Goal: Information Seeking & Learning: Learn about a topic

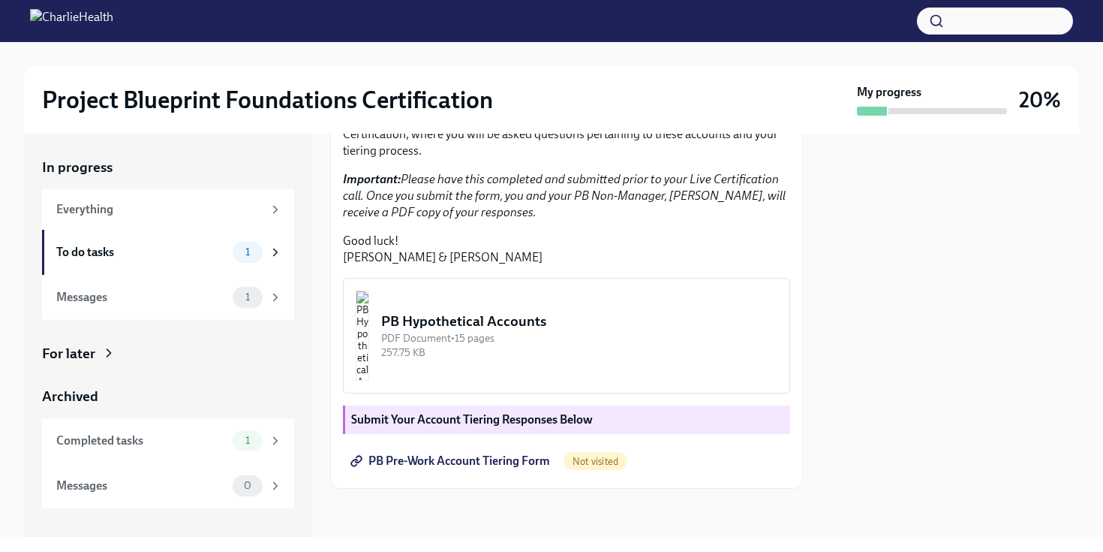
scroll to position [378, 0]
click at [551, 328] on div "PB Hypothetical Accounts" at bounding box center [579, 321] width 396 height 20
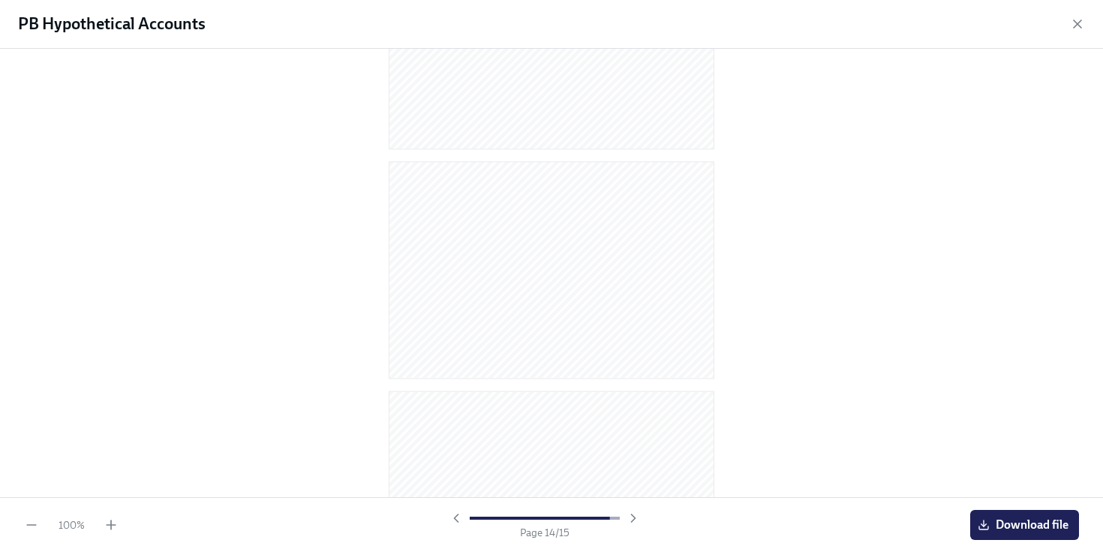
scroll to position [3005, 0]
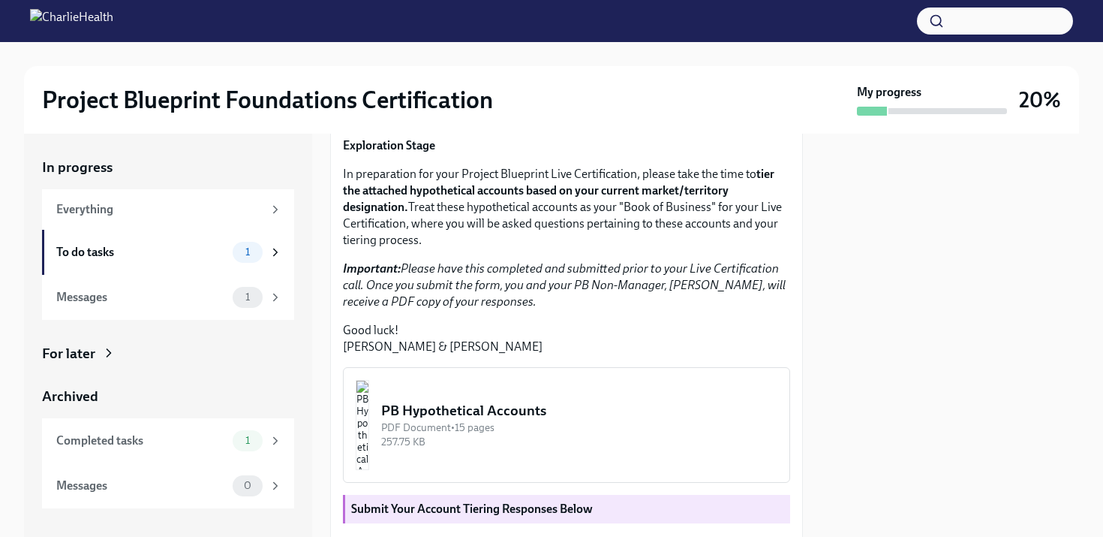
scroll to position [378, 0]
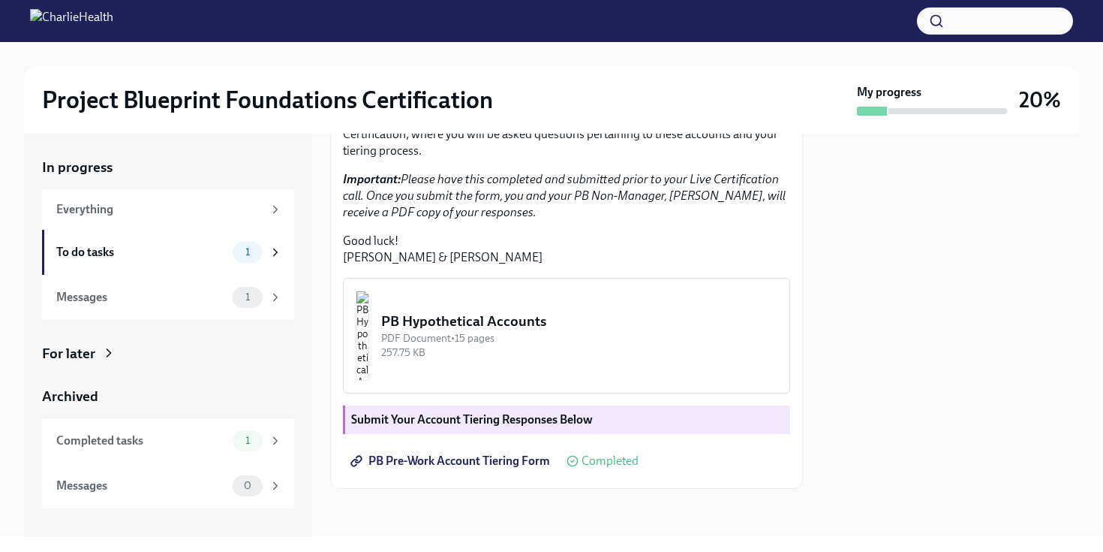
click at [369, 336] on img "button" at bounding box center [363, 335] width 14 height 90
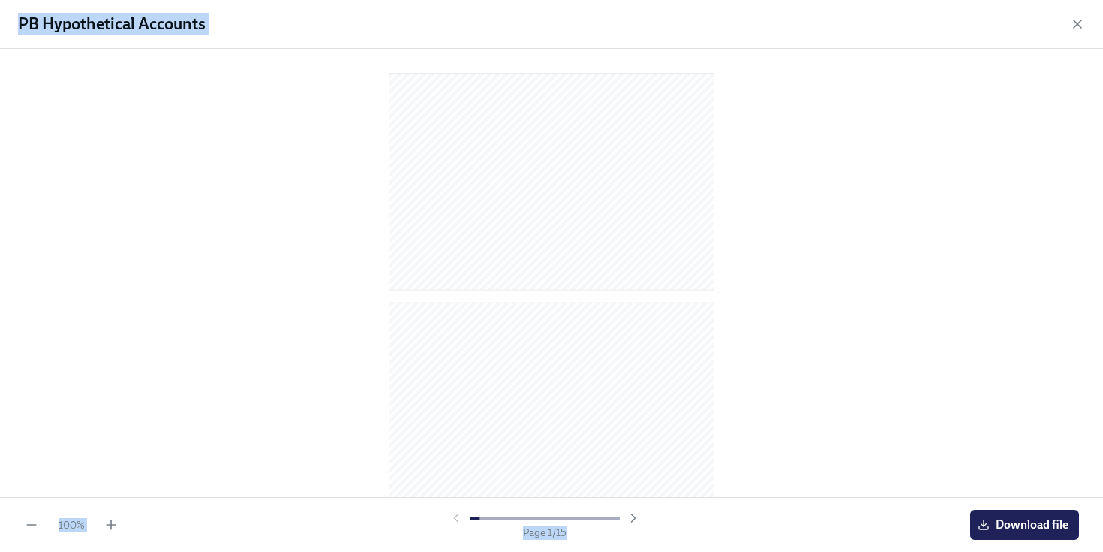
drag, startPoint x: 1085, startPoint y: 549, endPoint x: 1080, endPoint y: 700, distance: 151.7
click at [1080, 551] on html "Project Blueprint Foundations Certification My progress 20% In progress Everyth…" at bounding box center [551, 276] width 1103 height 552
click at [1068, 429] on div at bounding box center [551, 273] width 1103 height 448
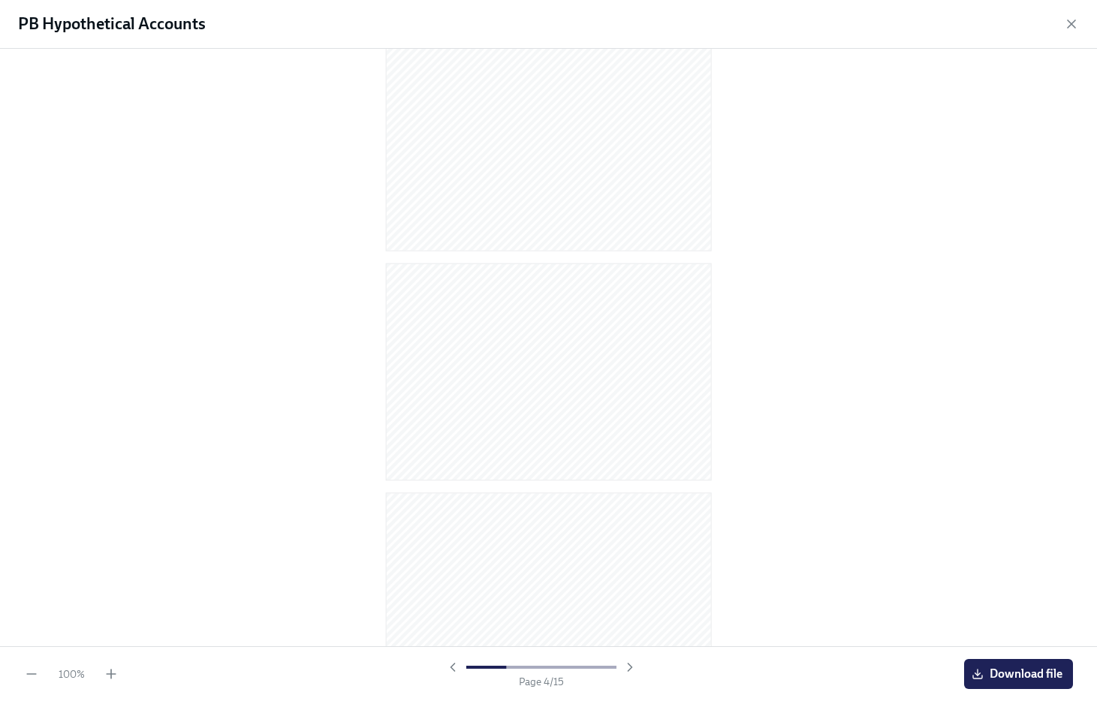
scroll to position [732, 0]
click at [766, 484] on div at bounding box center [548, 347] width 1097 height 597
click at [724, 509] on div at bounding box center [548, 347] width 1097 height 597
